Goal: Check status: Check status

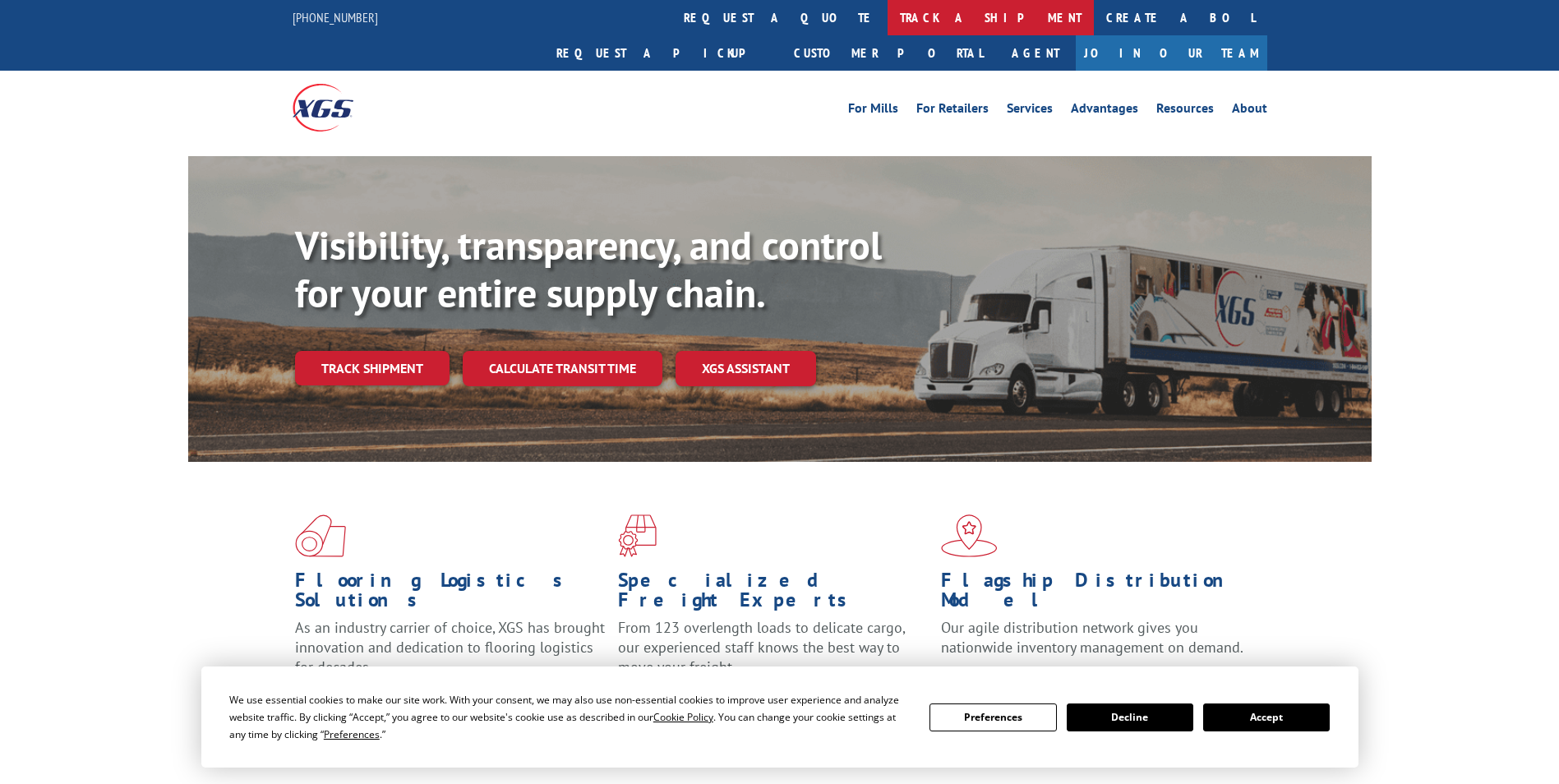
click at [888, 26] on link "track a shipment" at bounding box center [991, 17] width 206 height 35
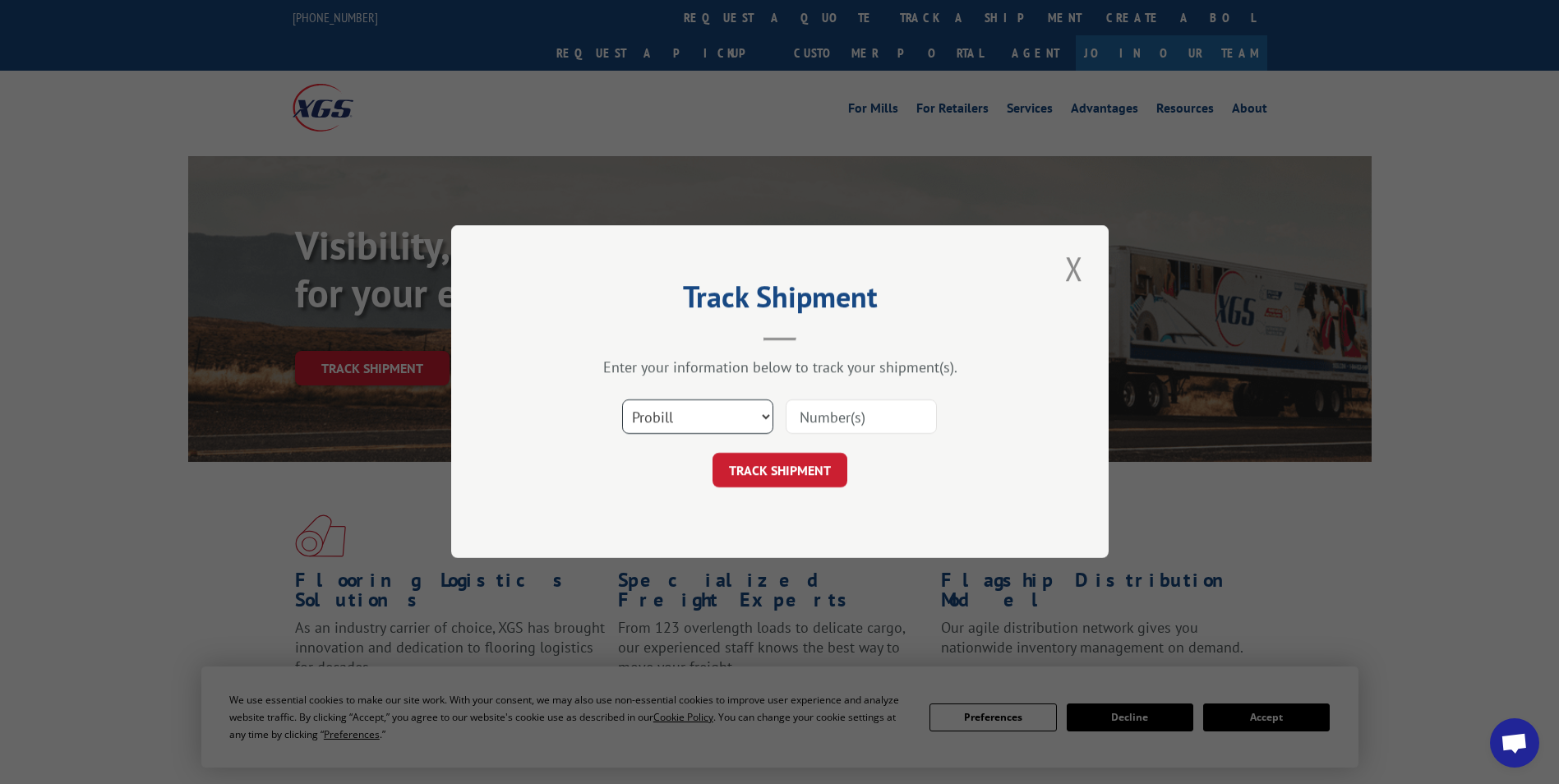
drag, startPoint x: 772, startPoint y: 418, endPoint x: 730, endPoint y: 418, distance: 42.0
click at [772, 418] on select "Select category... Probill BOL PO" at bounding box center [698, 418] width 151 height 35
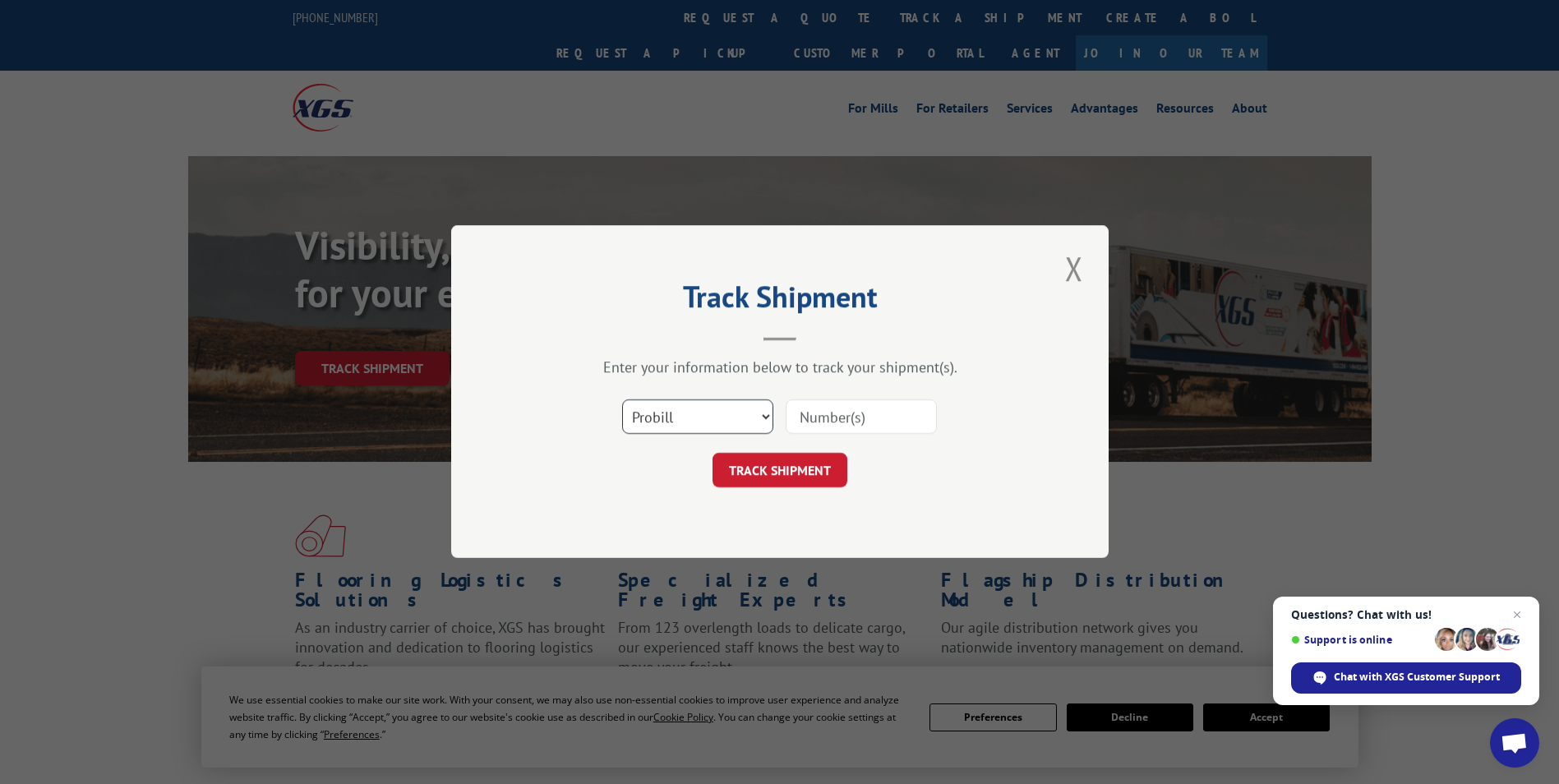
select select "bol"
click at [623, 400] on select "Select category... Probill BOL PO" at bounding box center [698, 418] width 151 height 35
click at [820, 422] on input at bounding box center [861, 418] width 151 height 35
paste input "is 50861685"
type input "is 50861685"
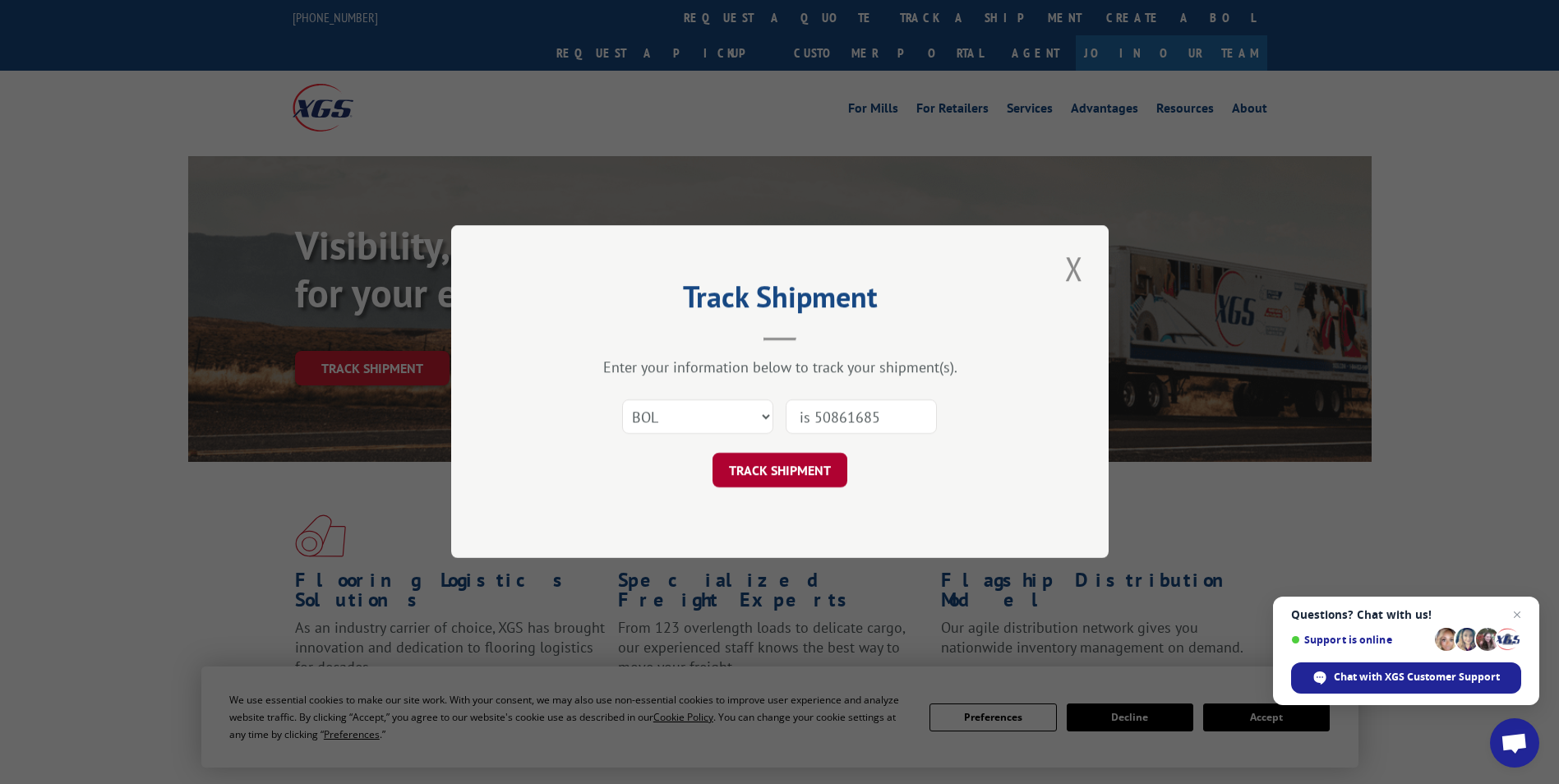
click at [778, 469] on button "TRACK SHIPMENT" at bounding box center [780, 470] width 135 height 35
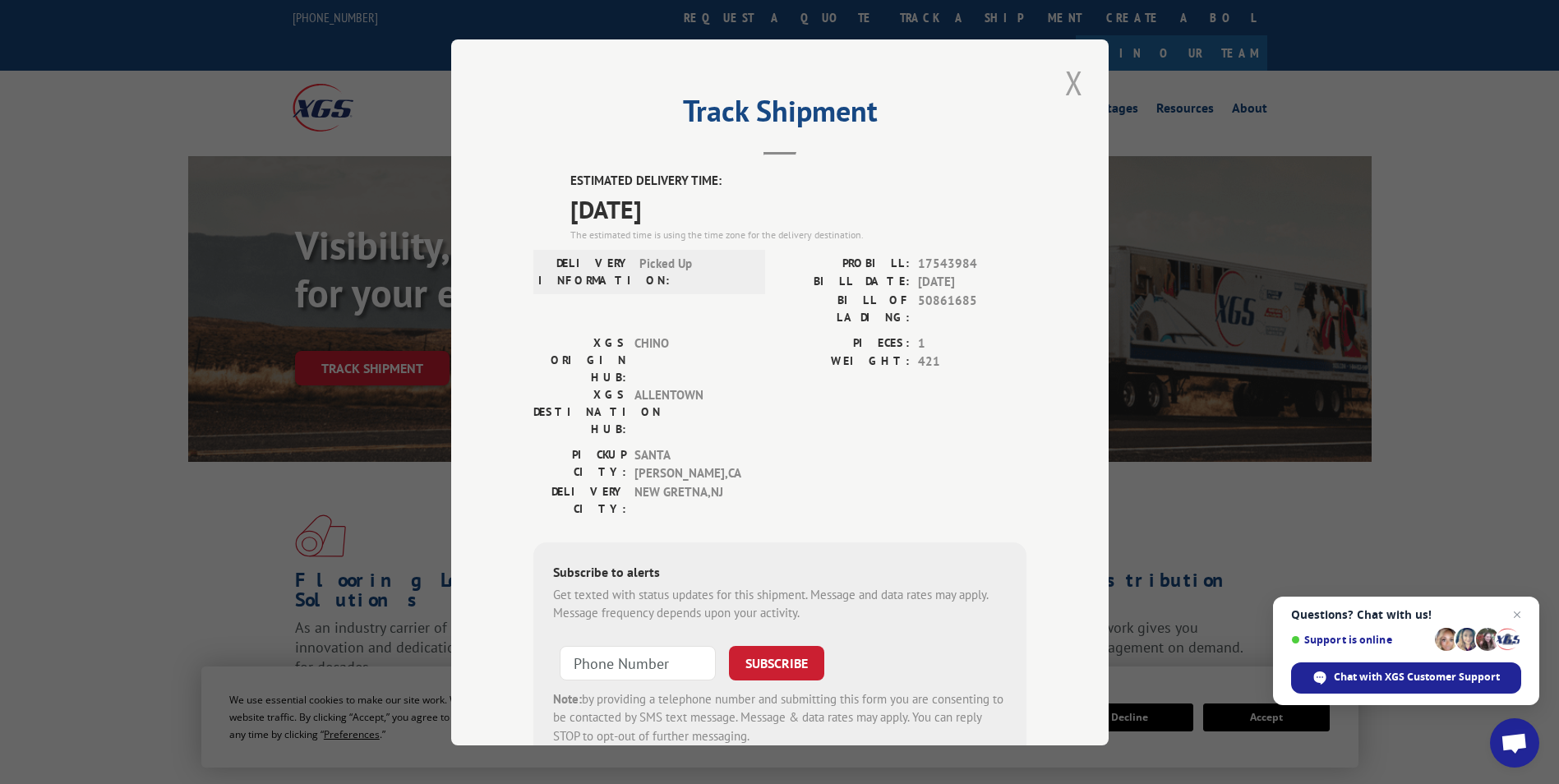
click at [1072, 82] on button "Close modal" at bounding box center [1074, 83] width 28 height 45
